Goal: Information Seeking & Learning: Learn about a topic

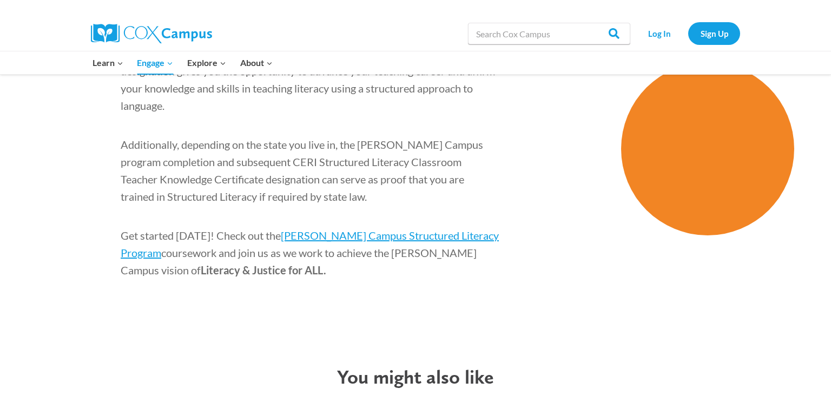
scroll to position [1737, 0]
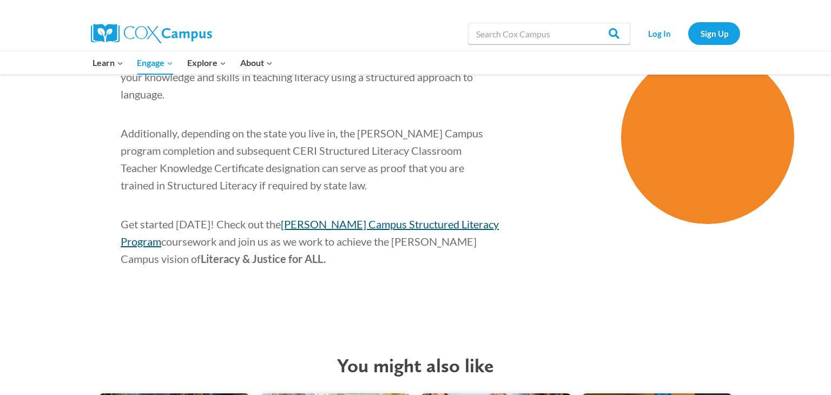
click at [412, 218] on span "[PERSON_NAME] Campus Structured Literacy Program" at bounding box center [310, 233] width 378 height 30
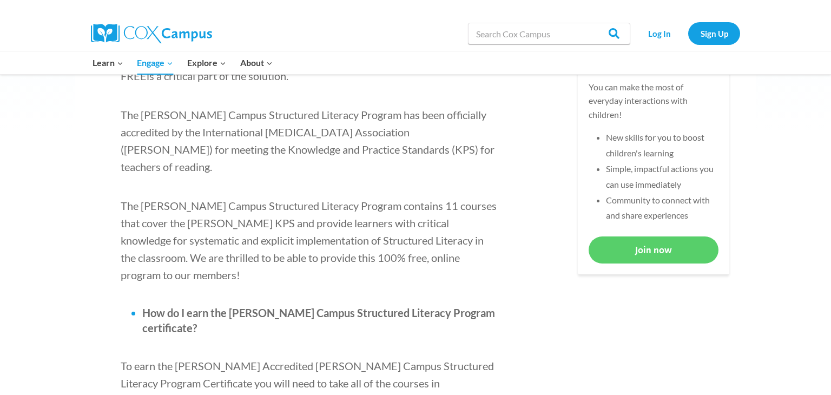
scroll to position [465, 0]
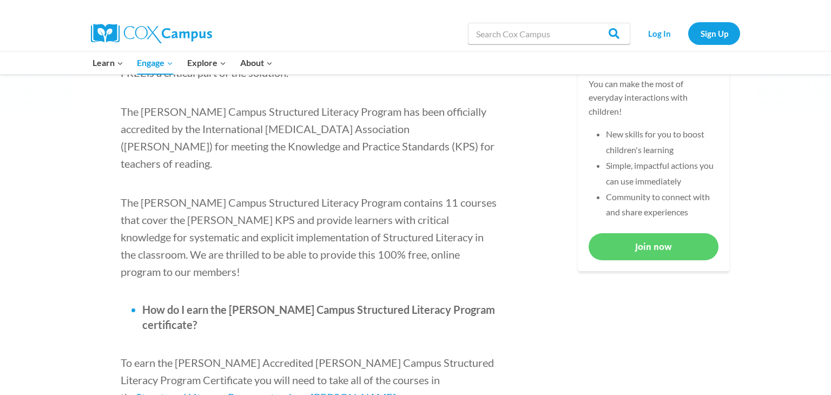
drag, startPoint x: 830, startPoint y: 37, endPoint x: 831, endPoint y: 108, distance: 70.9
click at [646, 253] on link "Join now" at bounding box center [654, 246] width 130 height 27
